Goal: Navigation & Orientation: Understand site structure

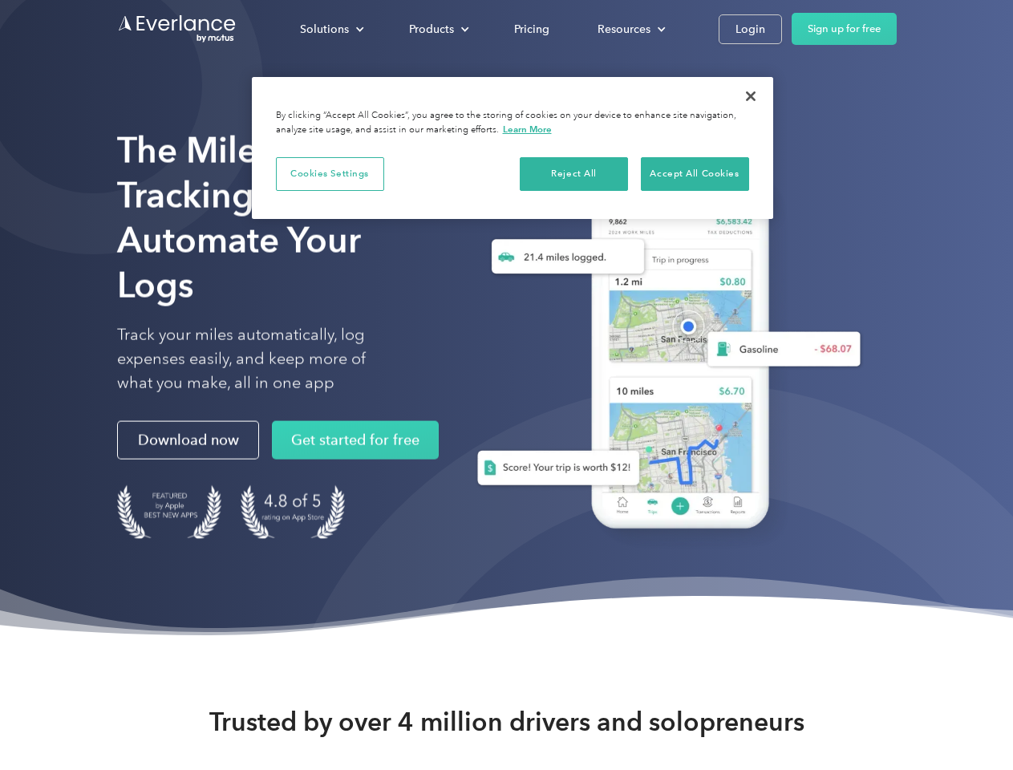
click at [331, 29] on div "Solutions" at bounding box center [324, 29] width 49 height 20
click at [437, 29] on div "Products" at bounding box center [431, 29] width 45 height 20
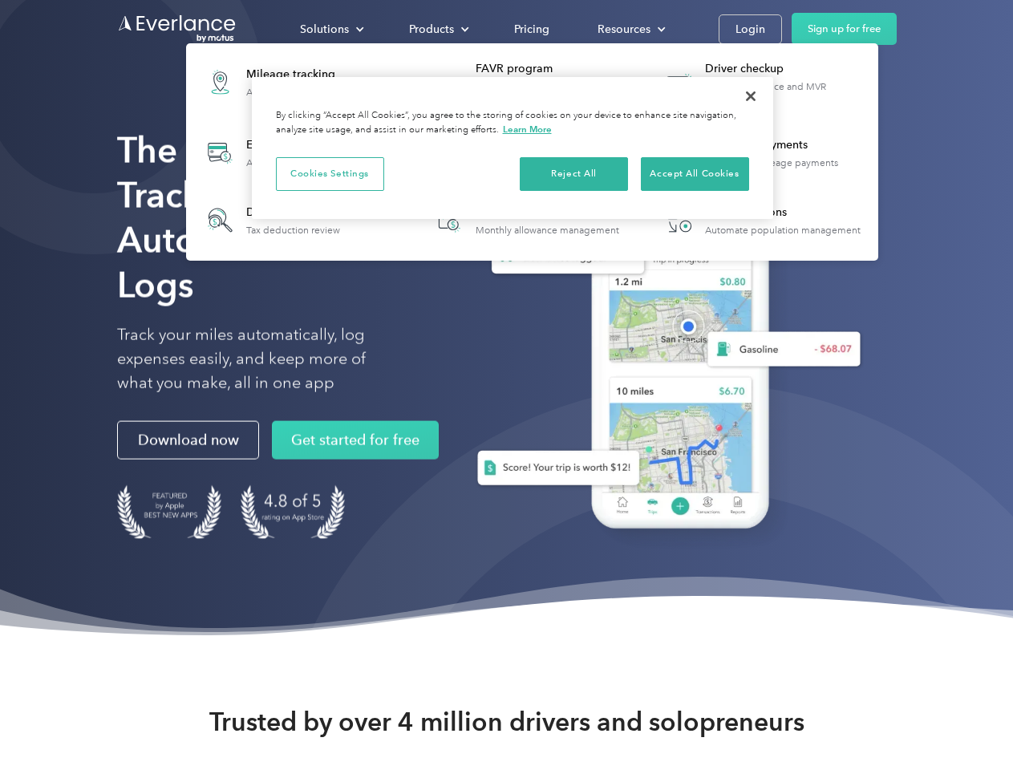
click at [629, 29] on div "Resources" at bounding box center [623, 29] width 53 height 20
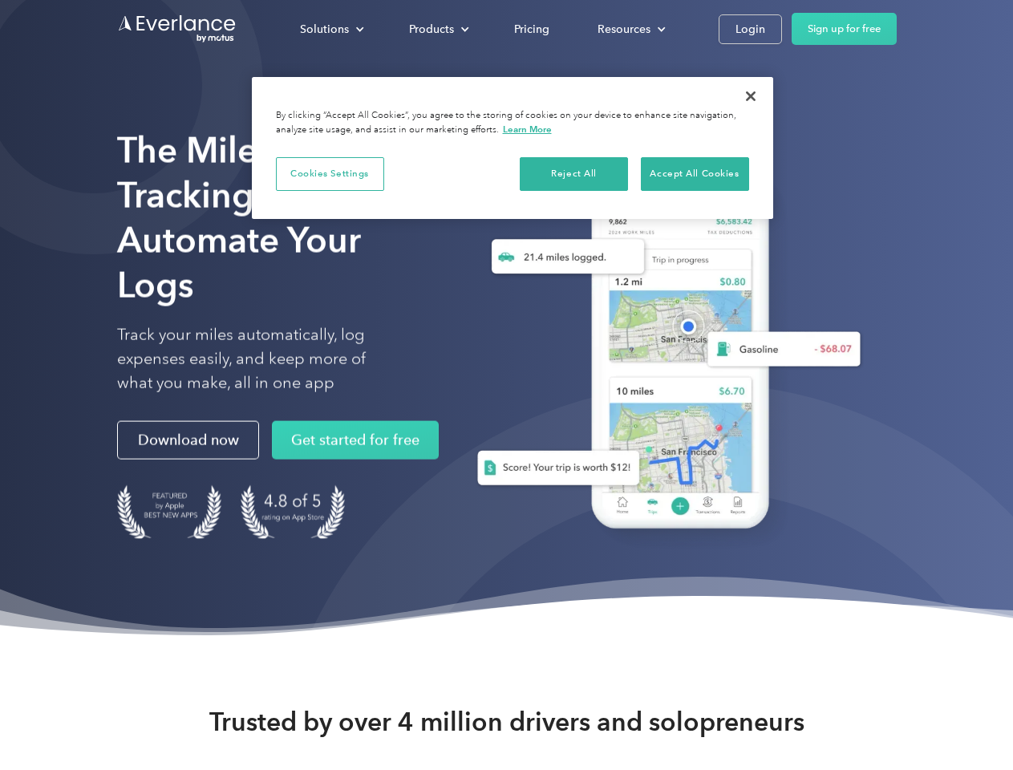
click at [330, 173] on button "Cookies Settings" at bounding box center [330, 174] width 108 height 34
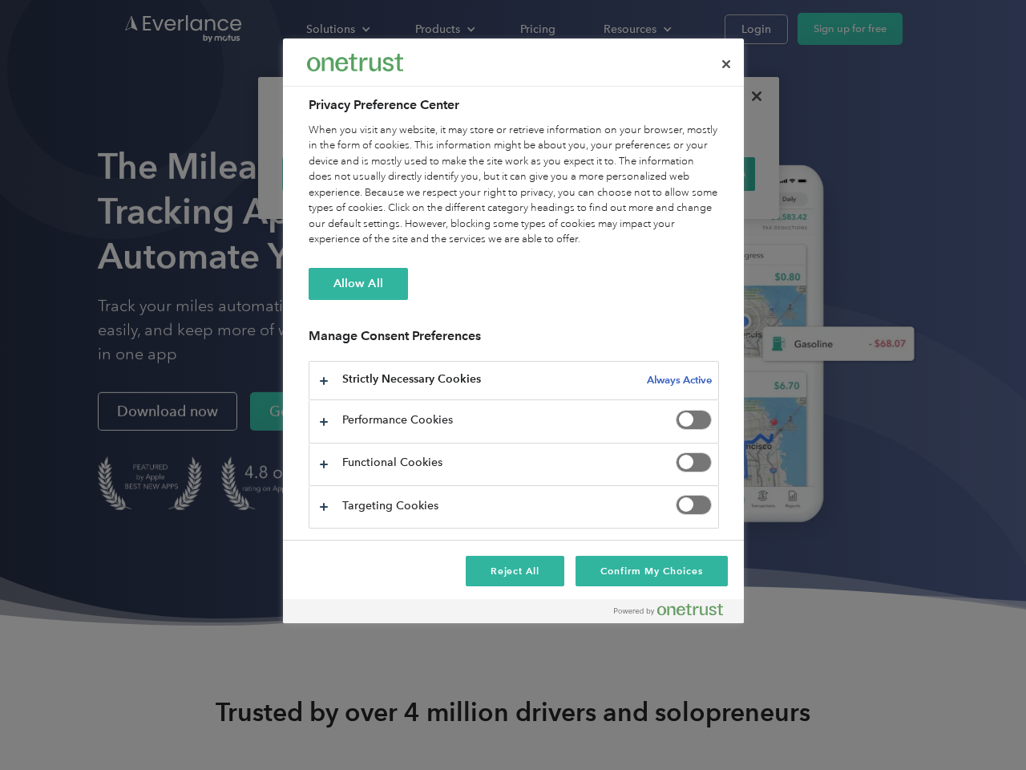
click at [574, 173] on div "When you visit any website, it may store or retrieve information on your browse…" at bounding box center [514, 185] width 410 height 125
click at [694, 173] on div "When you visit any website, it may store or retrieve information on your browse…" at bounding box center [514, 185] width 410 height 125
click at [750, 96] on div at bounding box center [513, 385] width 1026 height 770
